Goal: Task Accomplishment & Management: Manage account settings

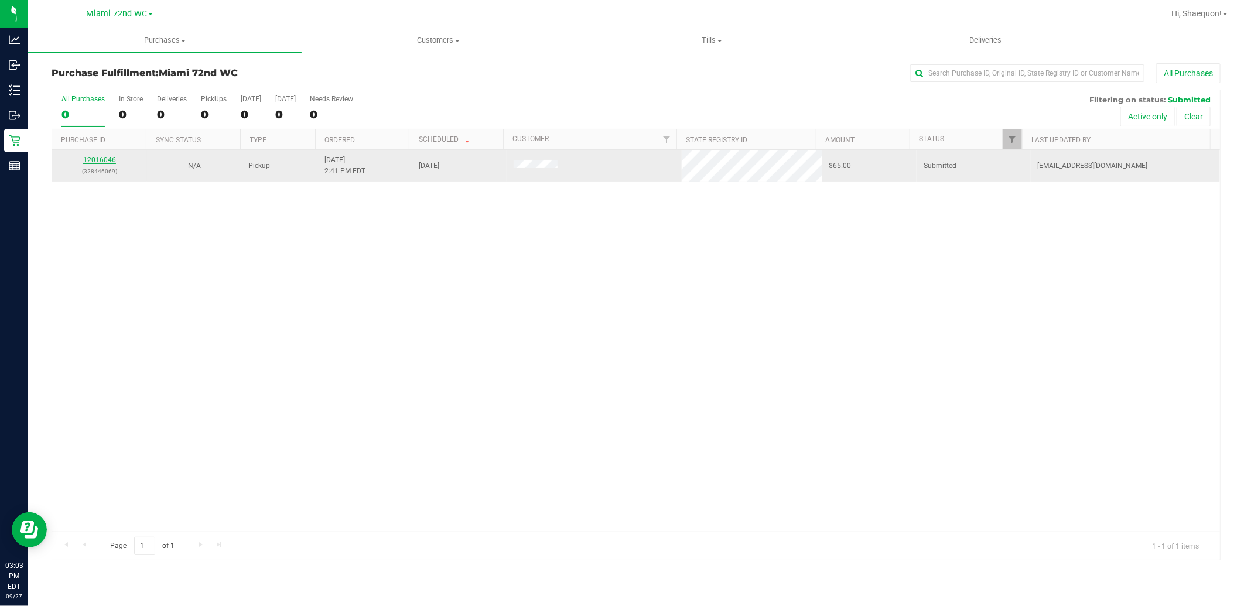
click at [107, 162] on link "12016046" at bounding box center [99, 160] width 33 height 8
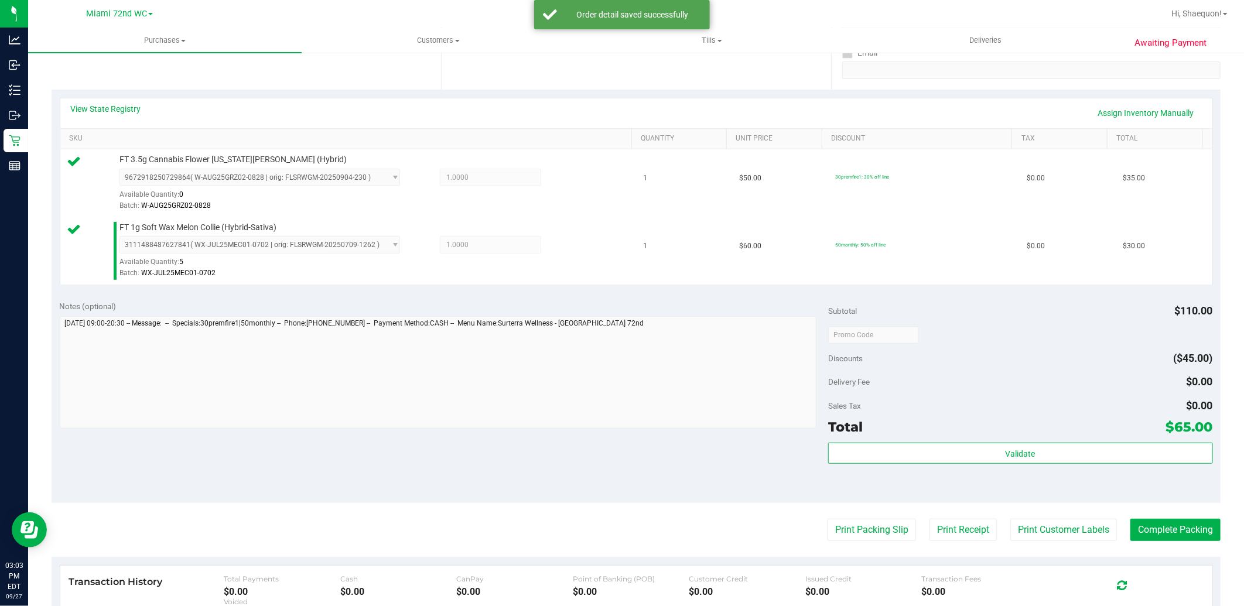
scroll to position [325, 0]
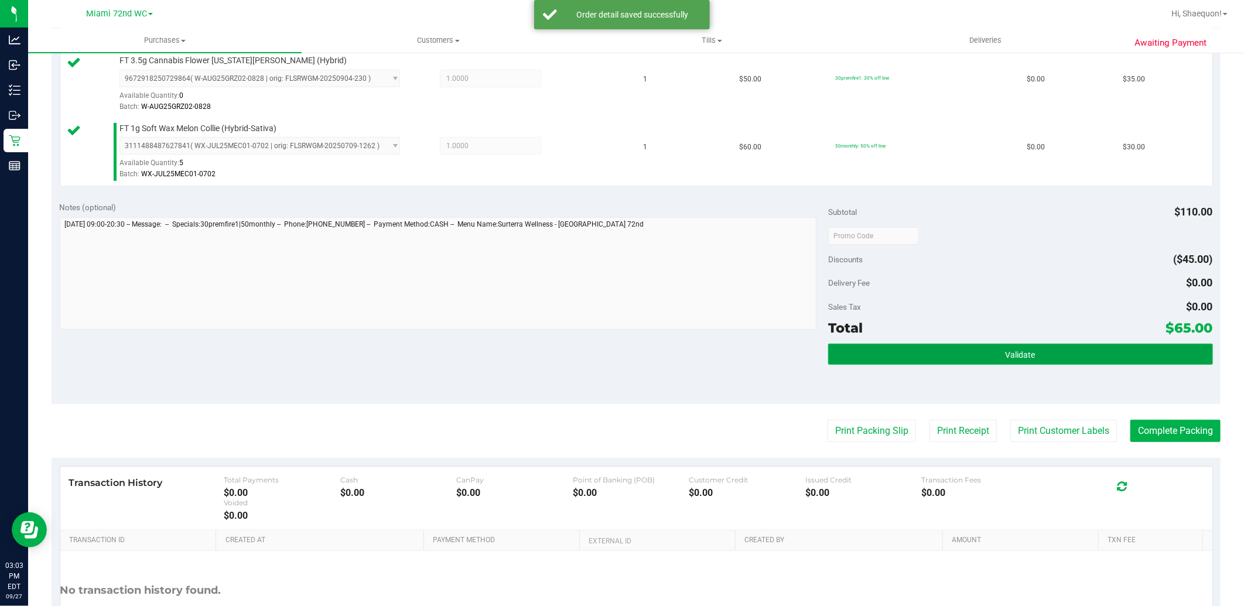
click at [1020, 361] on button "Validate" at bounding box center [1020, 354] width 384 height 21
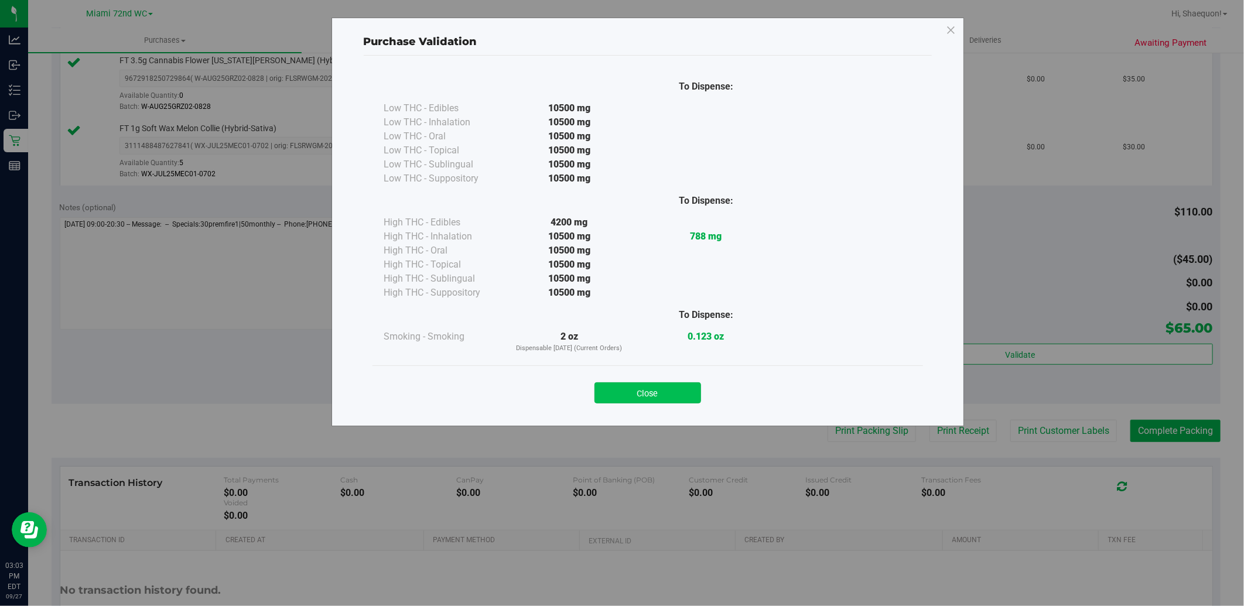
click at [666, 397] on button "Close" at bounding box center [648, 393] width 107 height 21
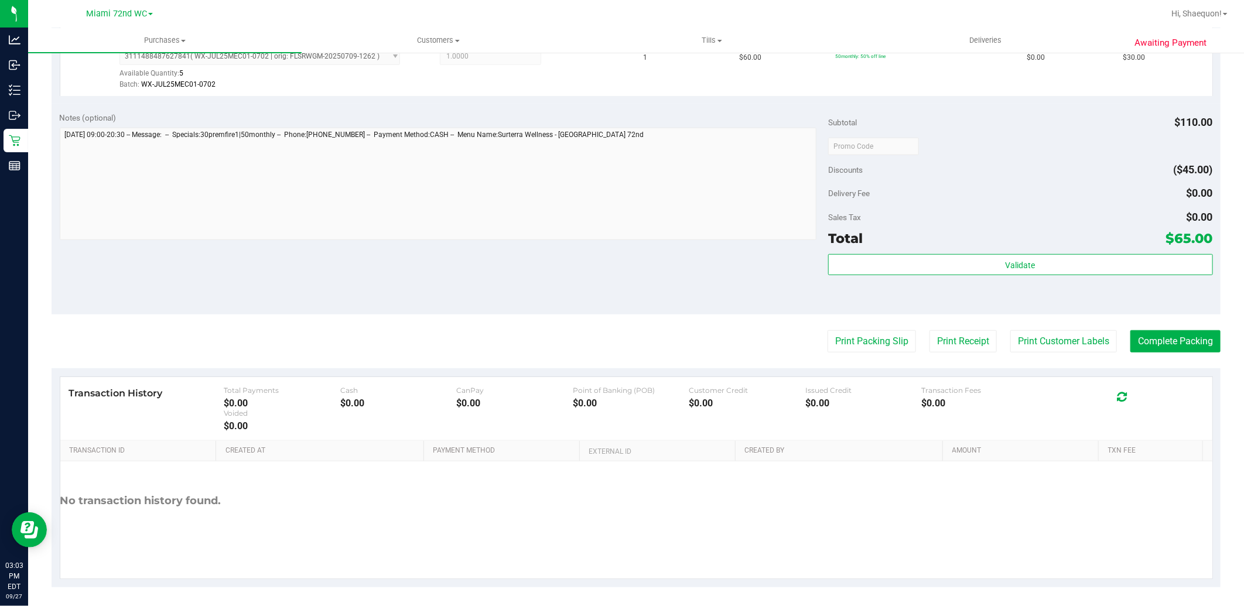
scroll to position [420, 0]
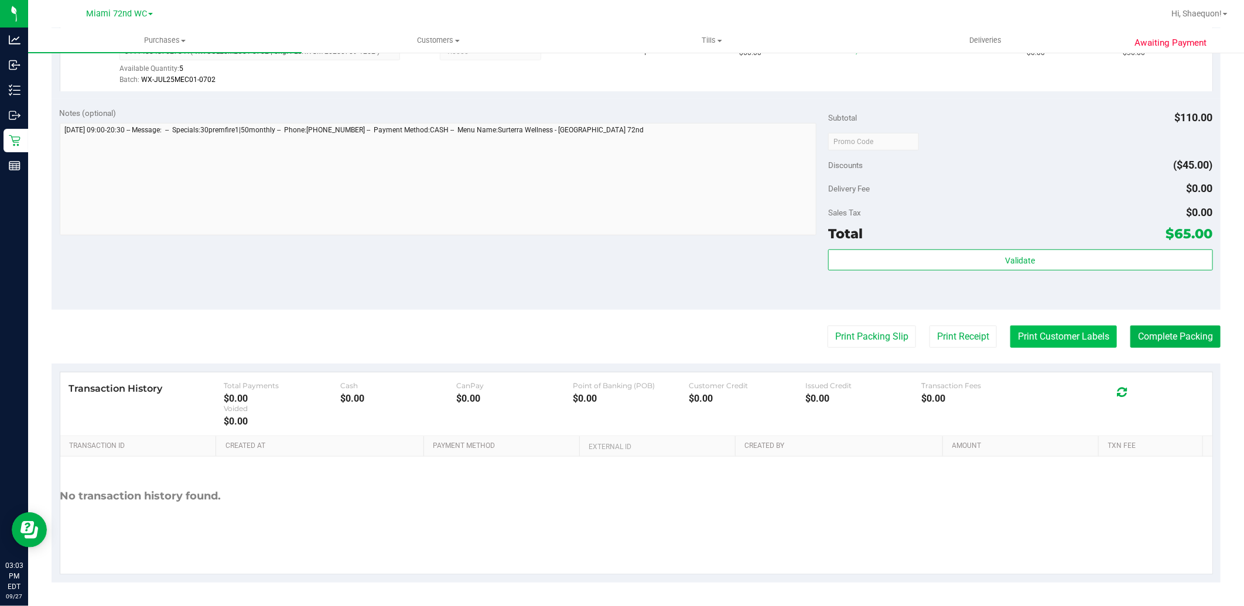
click at [1073, 342] on button "Print Customer Labels" at bounding box center [1064, 337] width 107 height 22
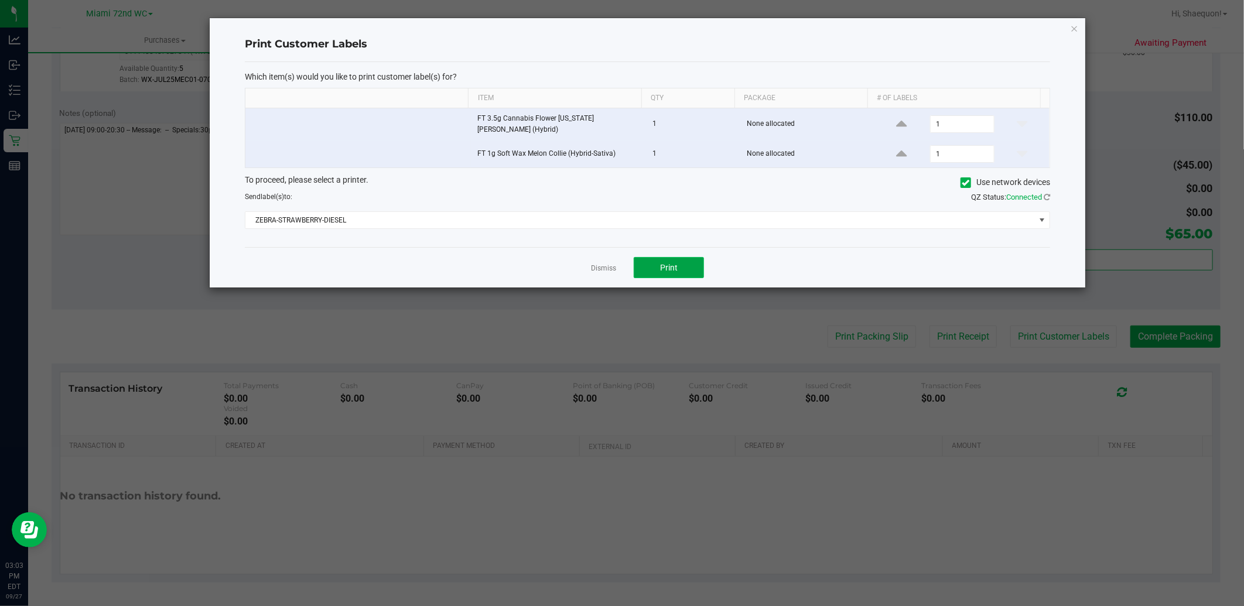
click at [667, 264] on span "Print" at bounding box center [669, 267] width 18 height 9
click at [607, 265] on link "Dismiss" at bounding box center [603, 269] width 25 height 10
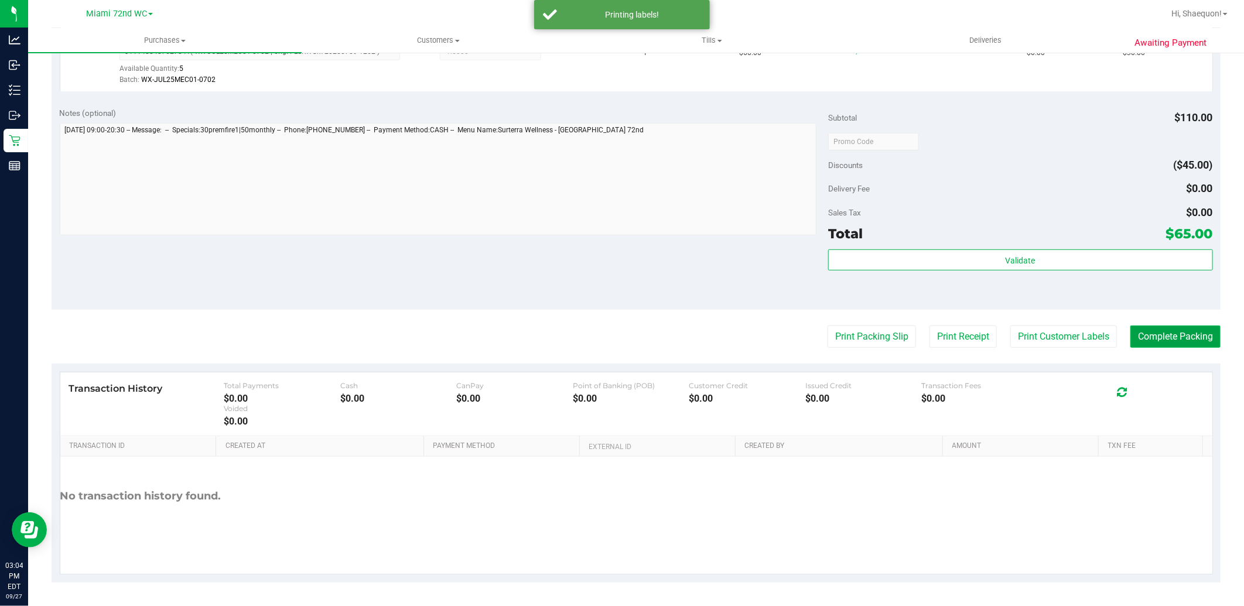
click at [1173, 337] on button "Complete Packing" at bounding box center [1176, 337] width 90 height 22
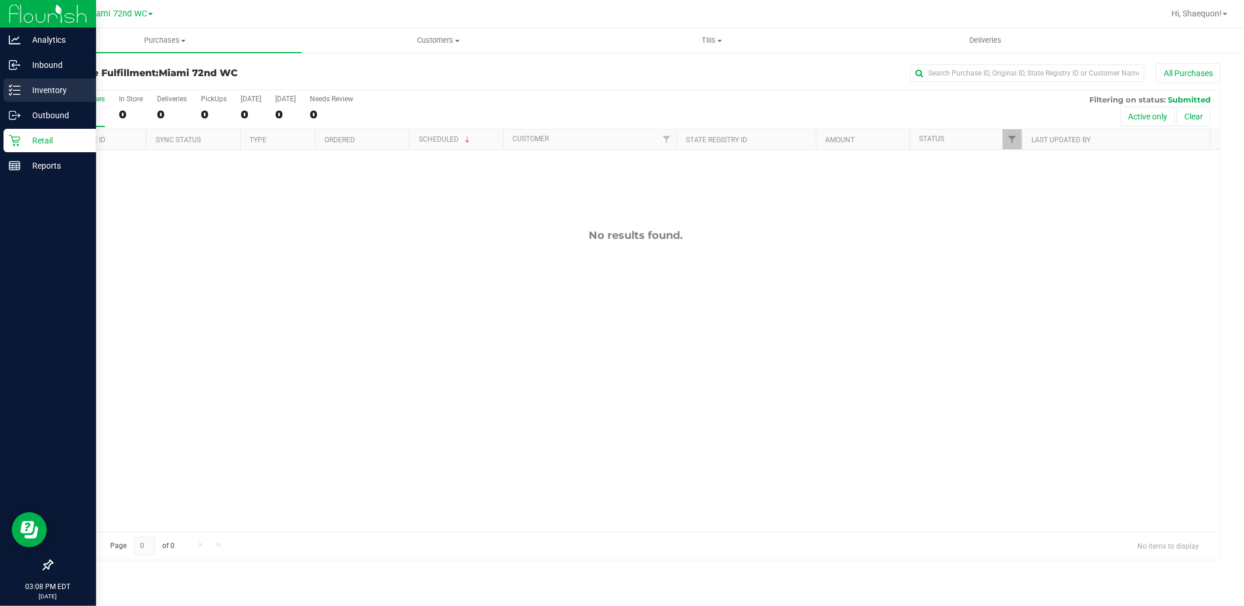
click at [30, 88] on p "Inventory" at bounding box center [56, 90] width 70 height 14
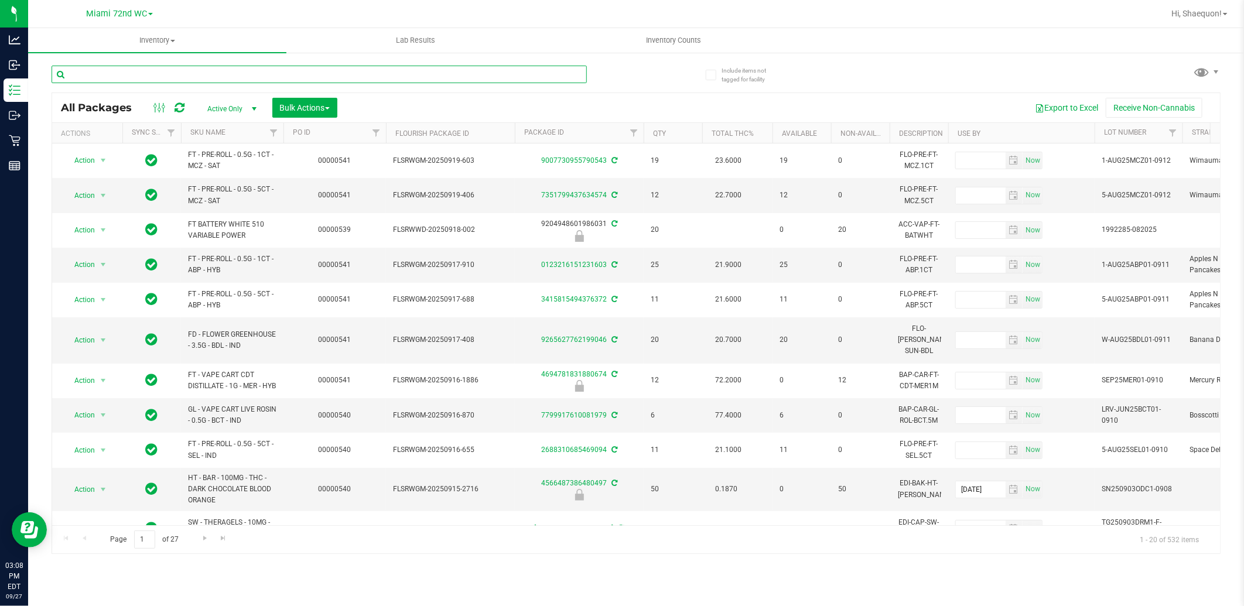
click at [180, 74] on input "text" at bounding box center [319, 75] width 535 height 18
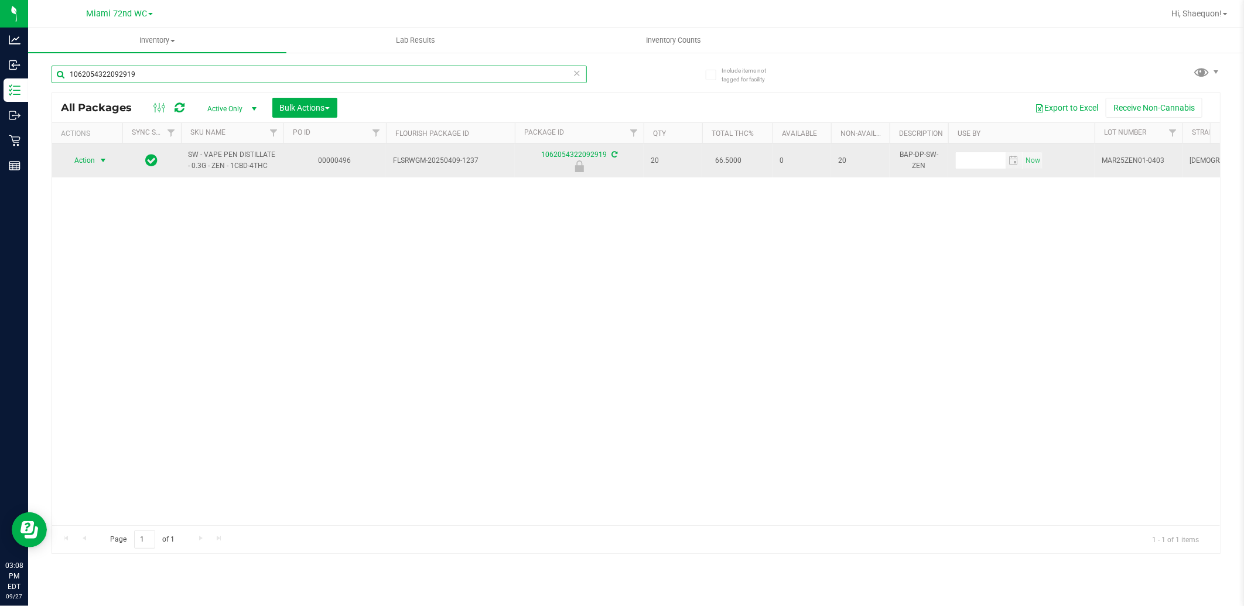
type input "1062054322092919"
click at [103, 160] on span "select" at bounding box center [102, 160] width 9 height 9
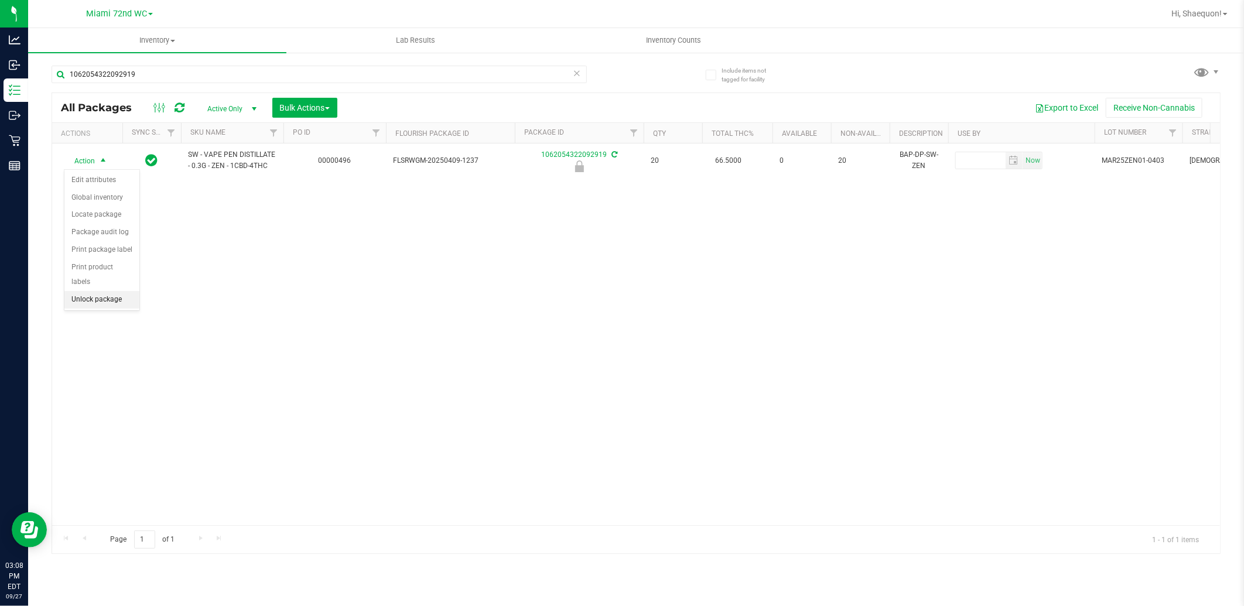
click at [115, 301] on li "Unlock package" at bounding box center [101, 300] width 75 height 18
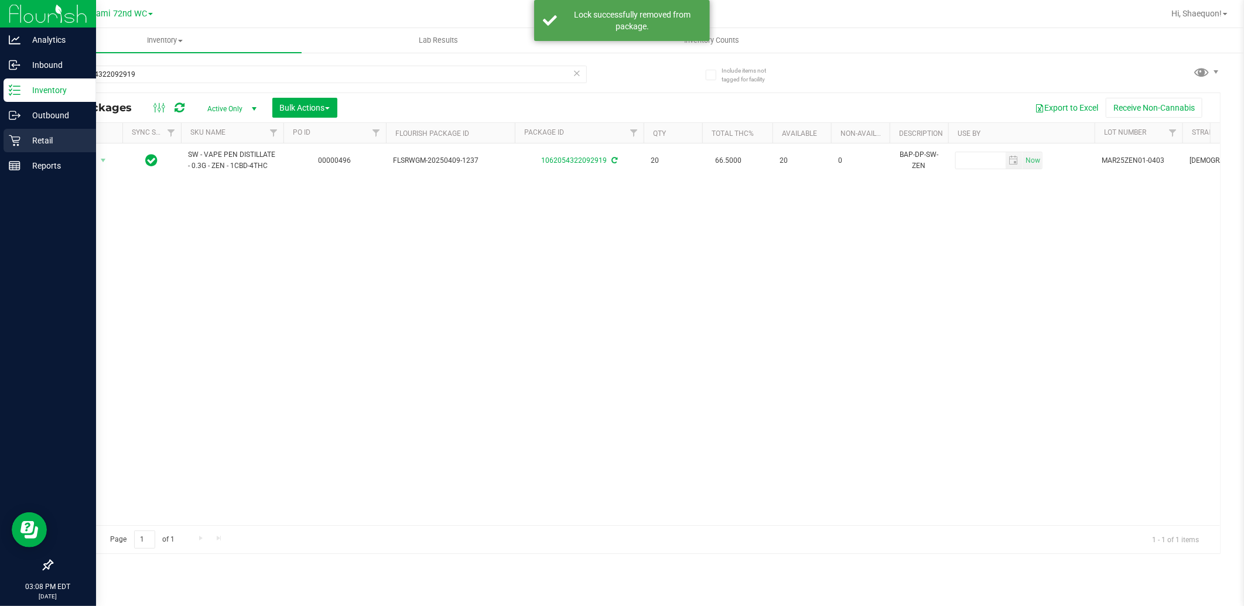
click at [7, 136] on div "Retail" at bounding box center [50, 140] width 93 height 23
